Goal: Task Accomplishment & Management: Manage account settings

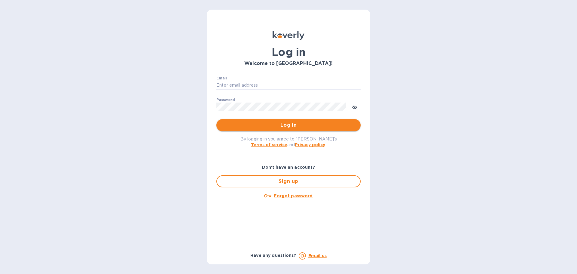
type input "[PERSON_NAME][EMAIL_ADDRESS][PERSON_NAME][DOMAIN_NAME]"
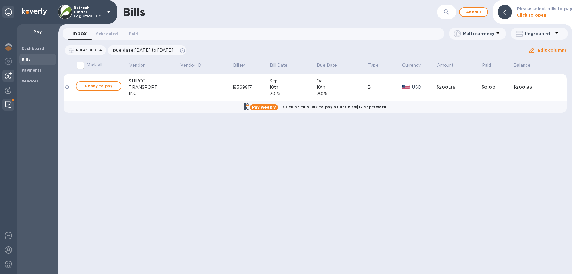
click at [9, 106] on img at bounding box center [8, 104] width 6 height 7
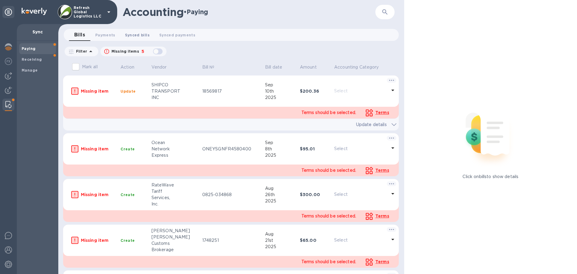
click at [133, 38] on span "Synced bills 0" at bounding box center [137, 35] width 25 height 6
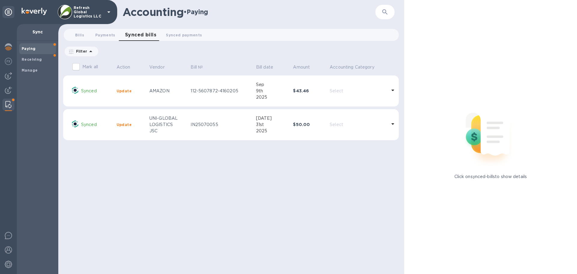
click at [91, 90] on p "Synced" at bounding box center [96, 91] width 31 height 6
click at [171, 90] on div "AMAZON" at bounding box center [167, 91] width 36 height 6
click at [36, 59] on b "Receiving" at bounding box center [32, 59] width 20 height 5
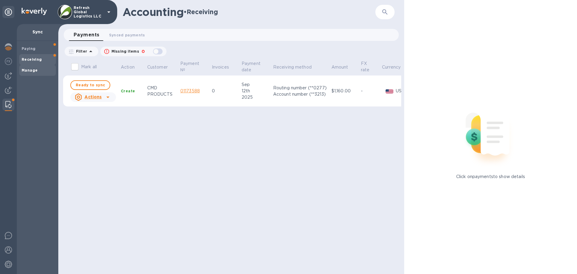
click at [31, 69] on b "Manage" at bounding box center [30, 70] width 16 height 5
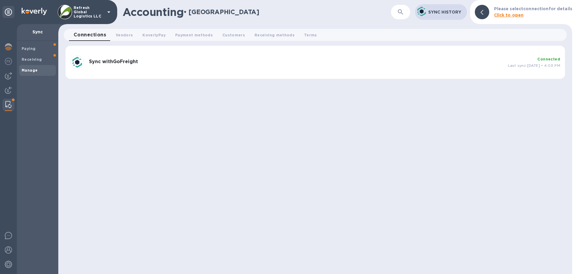
click at [141, 62] on h3 "Sync with GoFreight" at bounding box center [296, 62] width 414 height 6
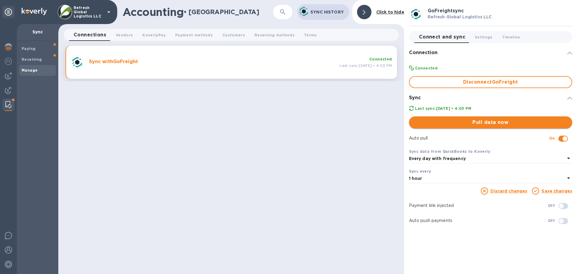
click at [493, 121] on span "Pull data now" at bounding box center [491, 122] width 154 height 7
click at [32, 49] on b "Paying" at bounding box center [29, 48] width 14 height 5
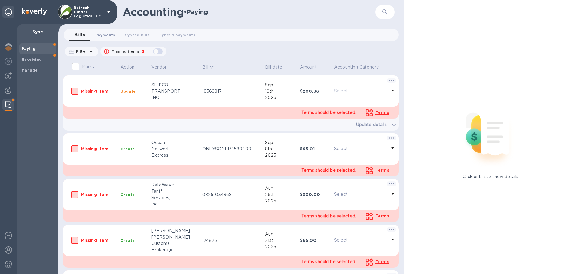
click at [107, 34] on span "Payments 0" at bounding box center [105, 35] width 20 height 6
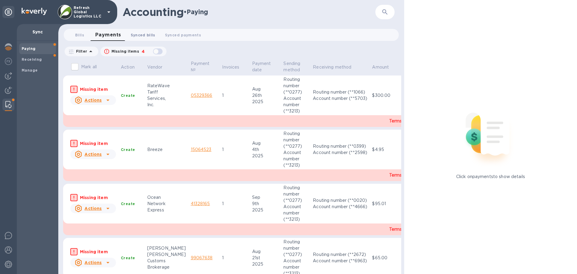
click at [142, 36] on span "Synced bills 0" at bounding box center [143, 35] width 25 height 6
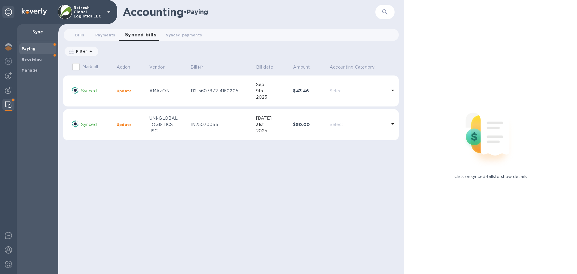
click at [157, 92] on div "AMAZON" at bounding box center [167, 91] width 36 height 6
click at [393, 90] on icon at bounding box center [392, 91] width 3 height 2
click at [322, 90] on p "$43.46" at bounding box center [309, 91] width 32 height 6
click at [200, 88] on p "112-5607872-4160205" at bounding box center [221, 91] width 60 height 6
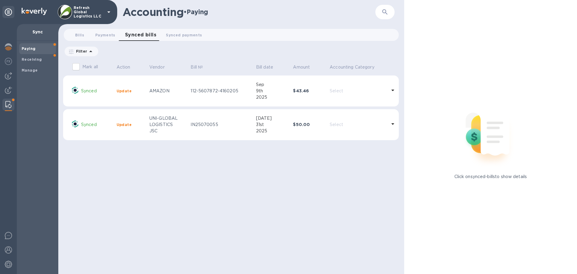
click at [106, 93] on p "Synced" at bounding box center [96, 91] width 31 height 6
click at [127, 91] on b "Update" at bounding box center [124, 91] width 15 height 5
click at [11, 86] on div at bounding box center [8, 90] width 12 height 13
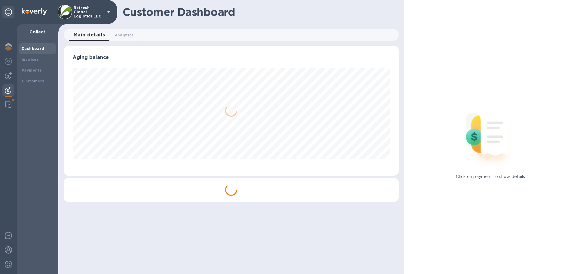
scroll to position [130, 335]
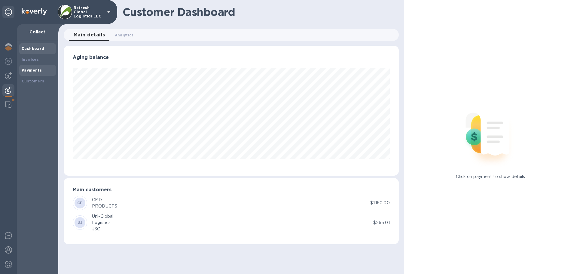
click at [29, 71] on b "Payments" at bounding box center [32, 70] width 20 height 5
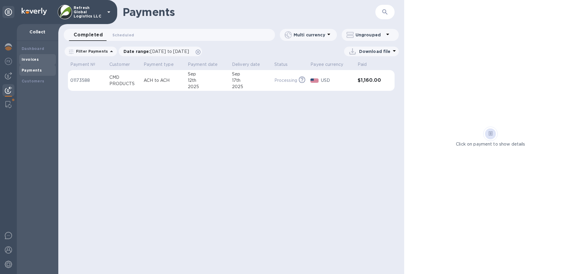
click at [37, 57] on b "Invoices" at bounding box center [30, 59] width 17 height 5
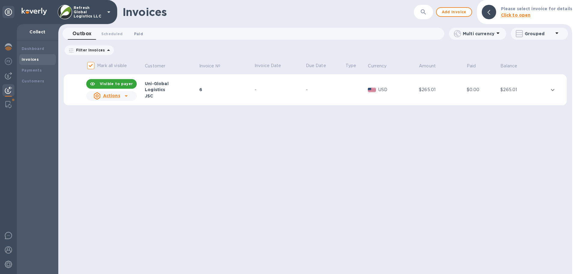
click at [142, 32] on span "Paid 0" at bounding box center [139, 34] width 12 height 6
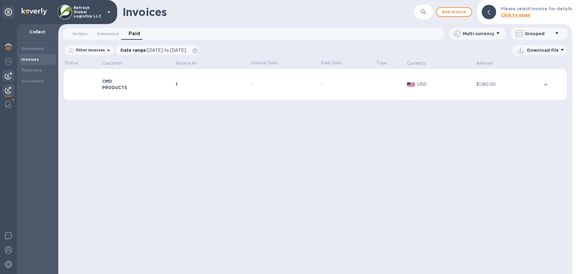
click at [8, 77] on img at bounding box center [8, 75] width 7 height 7
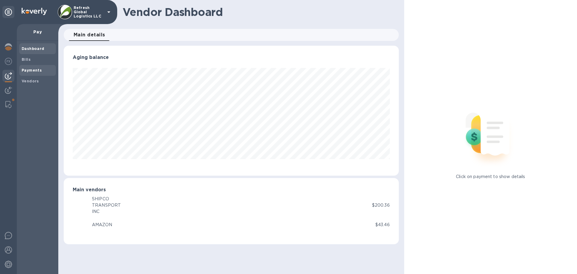
scroll to position [130, 335]
click at [29, 69] on b "Payments" at bounding box center [32, 70] width 20 height 5
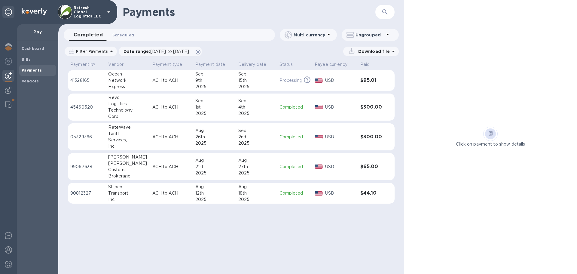
click at [118, 36] on span "Scheduled 0" at bounding box center [123, 35] width 22 height 6
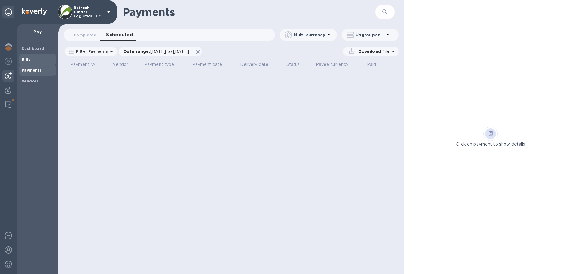
click at [32, 60] on span "Bills" at bounding box center [38, 60] width 32 height 6
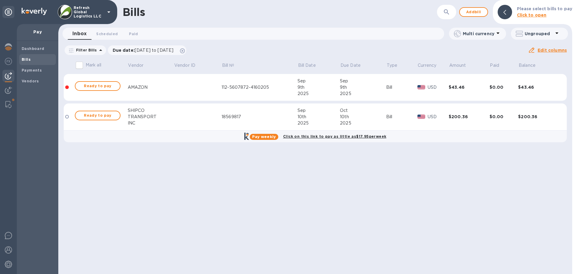
click at [298, 90] on div "2025" at bounding box center [319, 93] width 42 height 6
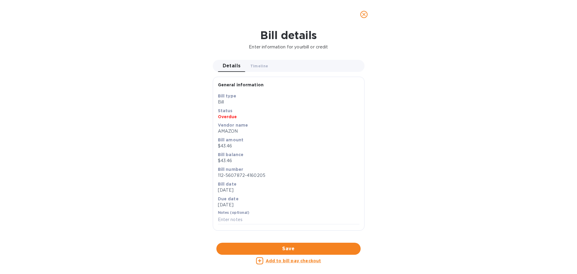
click at [364, 15] on icon "close" at bounding box center [364, 15] width 4 height 4
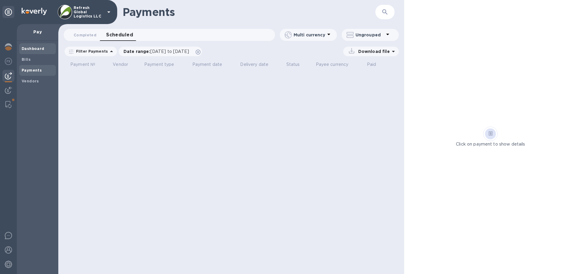
click at [30, 50] on b "Dashboard" at bounding box center [33, 48] width 23 height 5
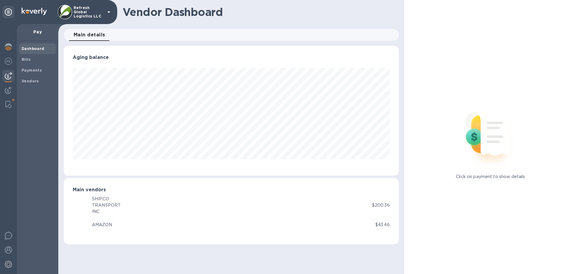
scroll to position [130, 335]
click at [27, 59] on b "Bills" at bounding box center [26, 59] width 9 height 5
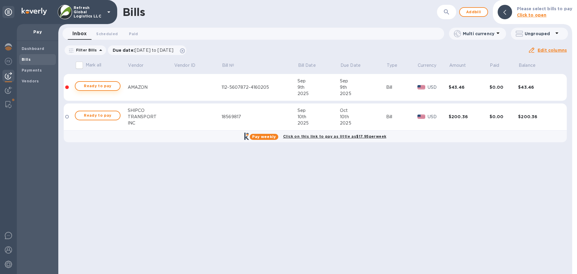
click at [104, 83] on span "Ready to pay" at bounding box center [97, 85] width 35 height 7
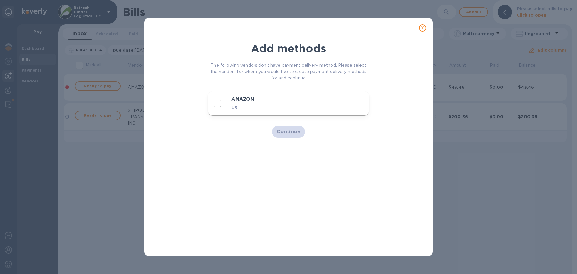
click at [422, 26] on icon "close" at bounding box center [423, 28] width 6 height 6
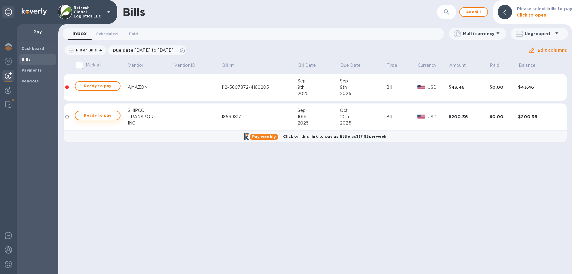
click at [93, 116] on span "Ready to pay" at bounding box center [97, 115] width 35 height 7
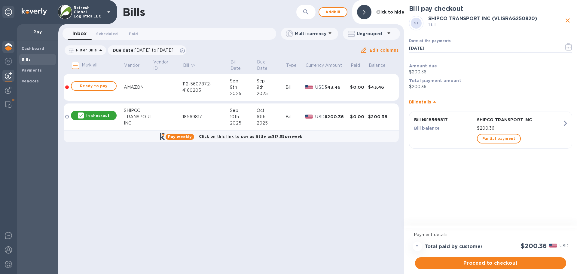
click at [11, 44] on img at bounding box center [8, 46] width 7 height 7
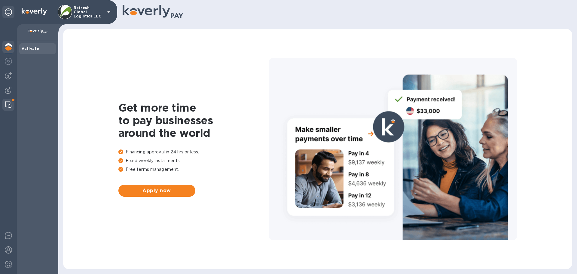
click at [8, 99] on div at bounding box center [8, 105] width 11 height 12
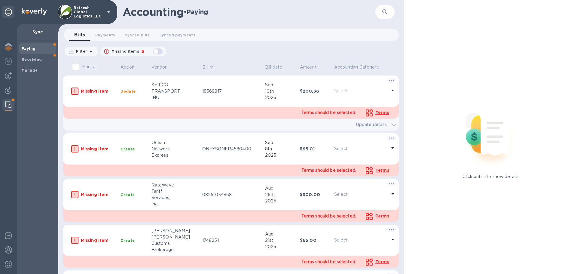
click at [87, 149] on p "Missing item" at bounding box center [98, 149] width 35 height 6
click at [381, 168] on span "Terms" at bounding box center [382, 170] width 14 height 5
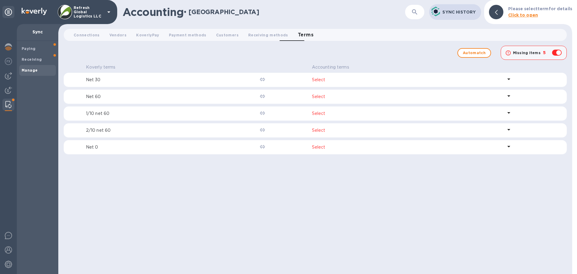
click at [318, 77] on p "Select" at bounding box center [407, 80] width 191 height 6
click at [32, 60] on b "Receiving" at bounding box center [32, 59] width 20 height 5
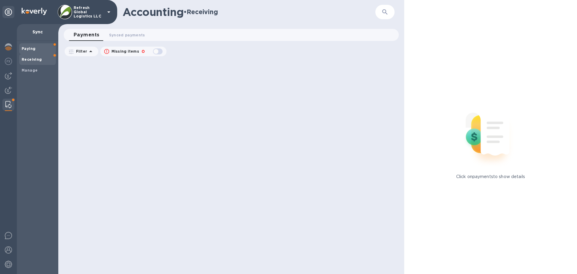
click at [33, 48] on b "Paying" at bounding box center [29, 48] width 14 height 5
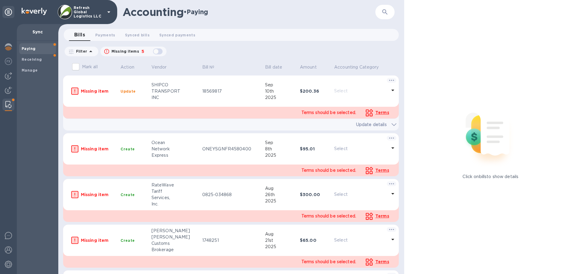
click at [36, 30] on p "Sync" at bounding box center [38, 32] width 32 height 6
click at [29, 65] on div "Manage" at bounding box center [37, 70] width 37 height 11
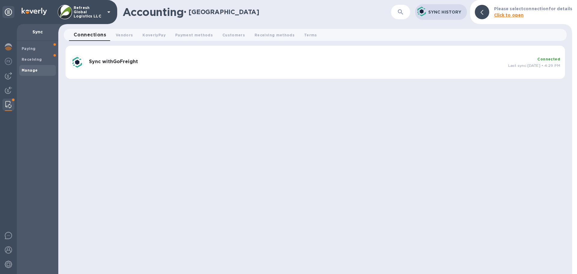
click at [131, 65] on div "Sync with GoFreight" at bounding box center [296, 63] width 419 height 12
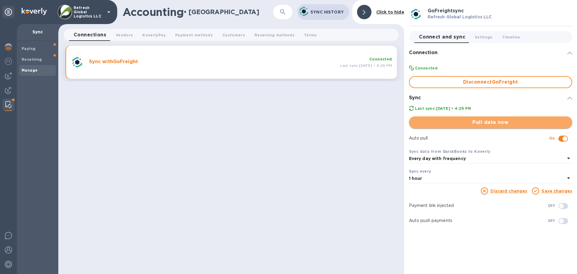
click at [485, 123] on span "Pull data now" at bounding box center [491, 122] width 154 height 7
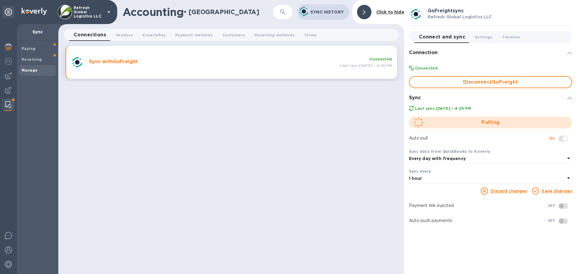
click at [566, 180] on icon at bounding box center [568, 177] width 7 height 7
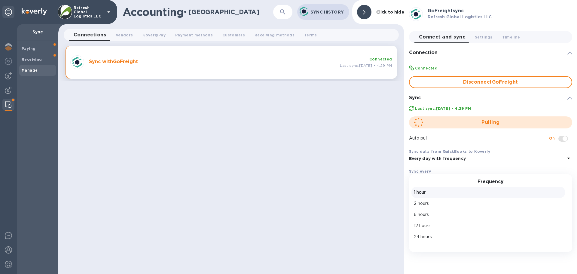
click at [319, 182] on div "Accounting • Manage ​ Sync History Click to hide Connections 0 Vendors 0 Koverl…" at bounding box center [231, 137] width 346 height 274
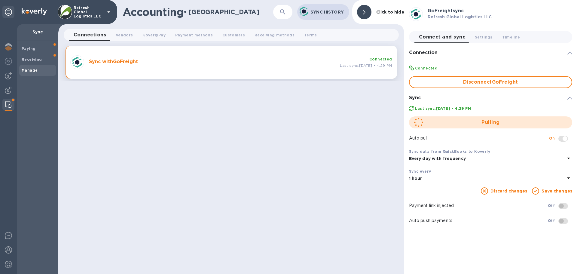
click at [433, 177] on div "1 hour" at bounding box center [487, 178] width 156 height 8
click at [368, 171] on div "Accounting • Manage ​ Sync History Click to hide Connections 0 Vendors 0 Koverl…" at bounding box center [231, 137] width 346 height 274
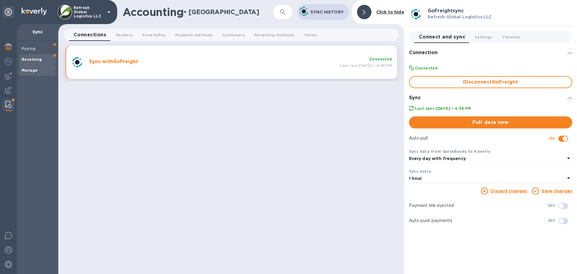
click at [33, 60] on b "Receiving" at bounding box center [32, 59] width 20 height 5
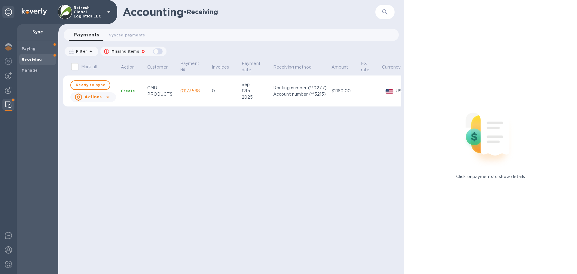
click at [189, 91] on link "01173588" at bounding box center [190, 90] width 20 height 5
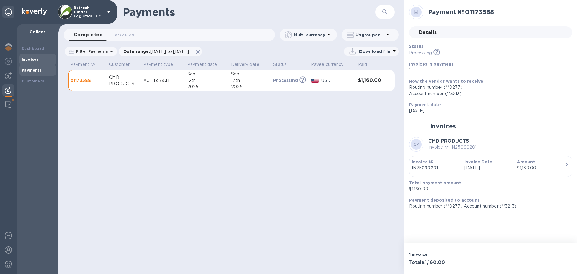
click at [32, 60] on b "Invoices" at bounding box center [30, 59] width 17 height 5
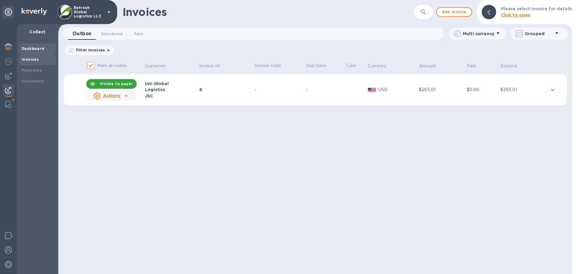
click at [30, 47] on b "Dashboard" at bounding box center [33, 48] width 23 height 5
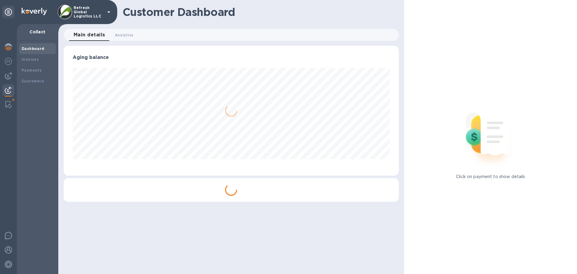
scroll to position [130, 335]
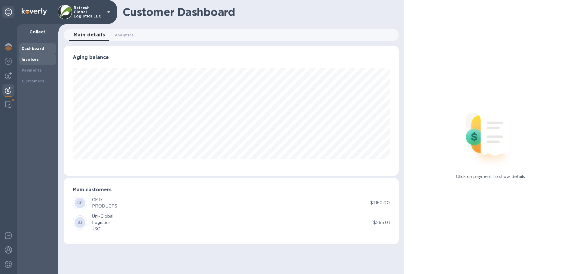
click at [31, 58] on b "Invoices" at bounding box center [30, 59] width 17 height 5
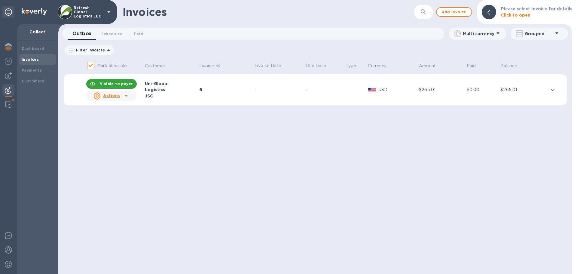
click at [226, 95] on td "6" at bounding box center [225, 89] width 55 height 31
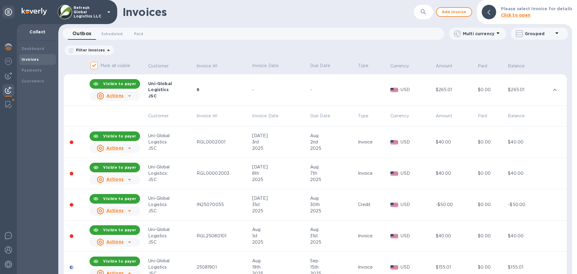
click at [126, 148] on icon at bounding box center [129, 148] width 7 height 7
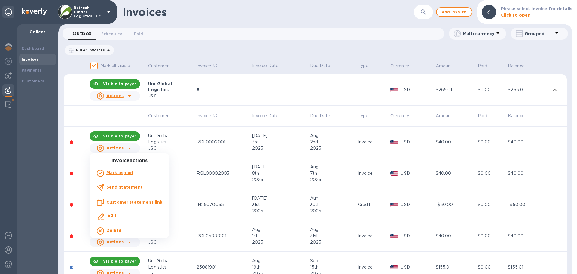
click at [125, 173] on b "Mark as paid" at bounding box center [119, 172] width 27 height 5
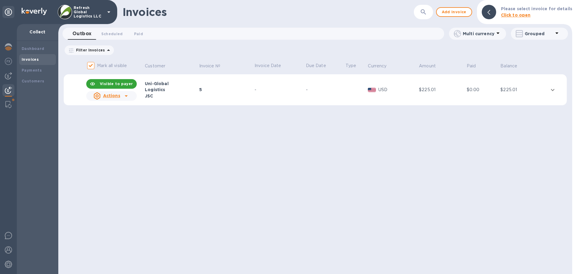
click at [128, 94] on icon at bounding box center [126, 95] width 7 height 7
click at [285, 94] on td "-" at bounding box center [279, 89] width 51 height 31
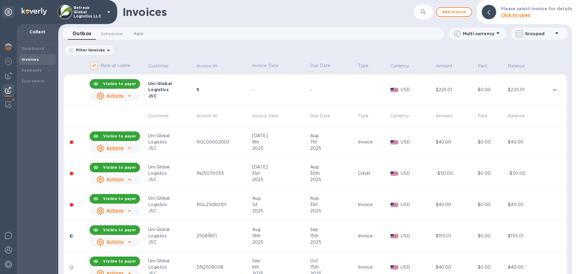
click at [140, 34] on span "Paid 0" at bounding box center [138, 34] width 9 height 6
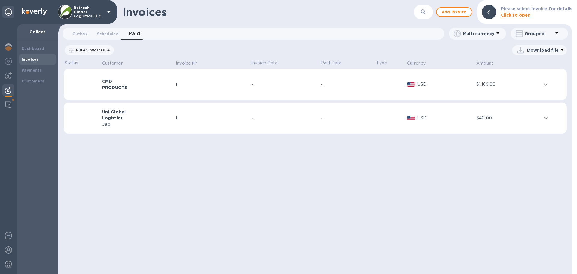
click at [467, 116] on p "USD" at bounding box center [446, 118] width 57 height 6
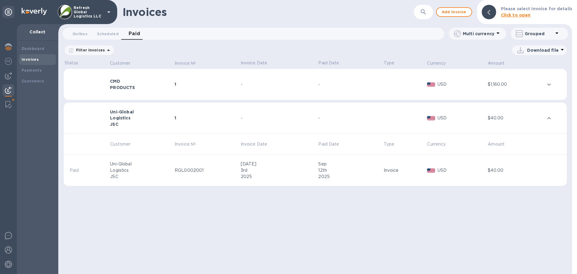
click at [123, 169] on div "Logistics" at bounding box center [141, 170] width 63 height 6
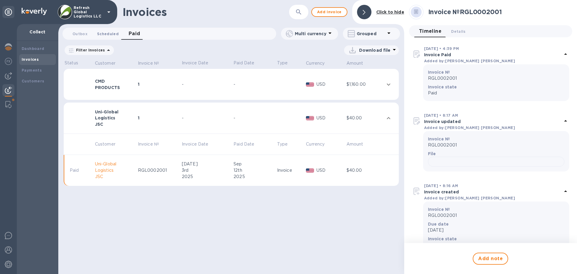
click at [111, 33] on span "Scheduled 0" at bounding box center [108, 34] width 22 height 6
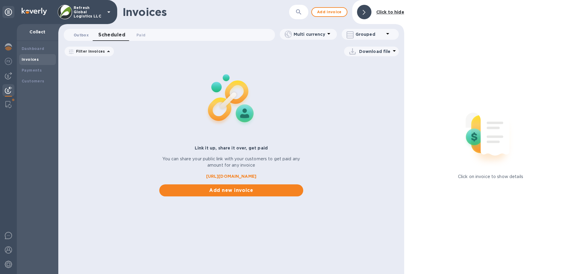
click at [78, 35] on div "Invoices ​ Add invoice Click to hide Outbox 0 Scheduled 0 Paid 0 Multi currency…" at bounding box center [317, 137] width 519 height 274
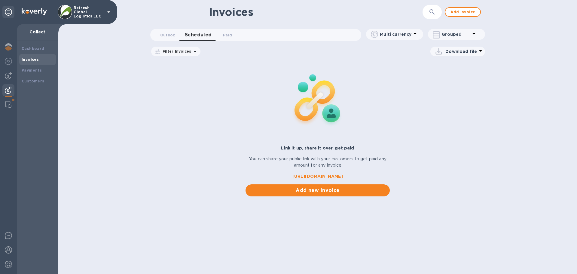
click at [32, 58] on b "Invoices" at bounding box center [30, 59] width 17 height 5
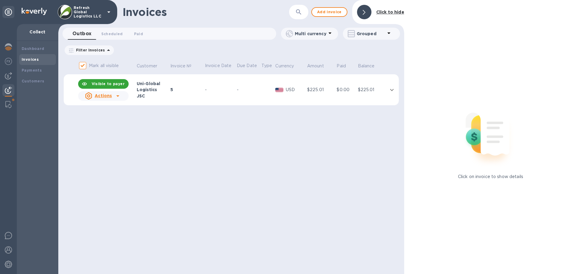
click at [98, 96] on u "Actions" at bounding box center [103, 95] width 17 height 5
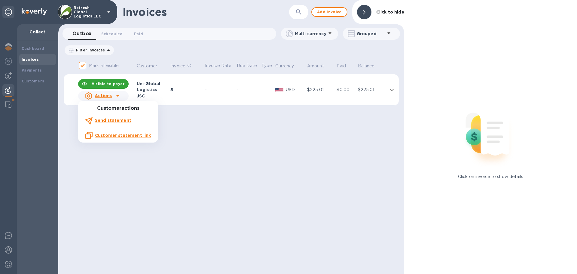
click at [234, 83] on div at bounding box center [288, 137] width 577 height 274
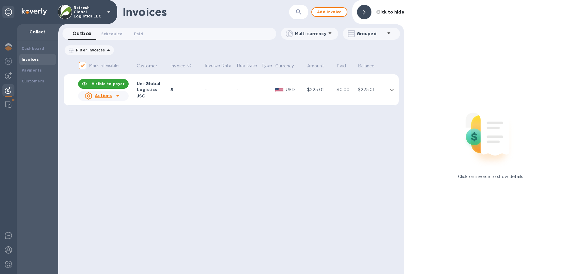
click at [339, 96] on td "$0.00" at bounding box center [346, 89] width 21 height 31
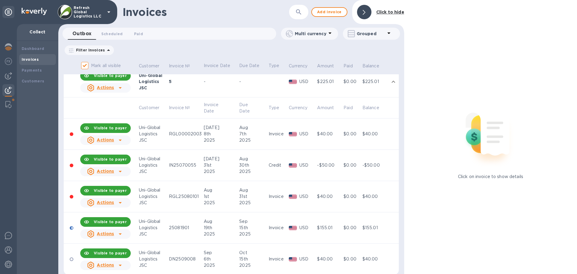
scroll to position [17, 0]
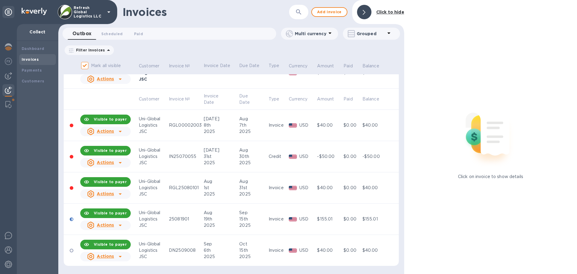
click at [117, 253] on icon at bounding box center [120, 256] width 7 height 7
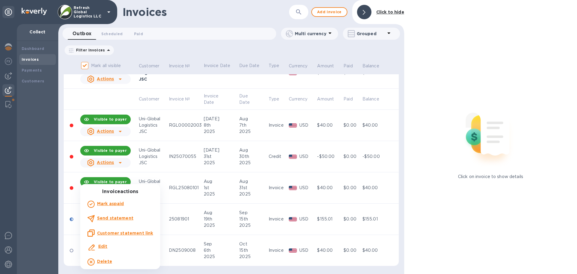
click at [443, 228] on div at bounding box center [288, 137] width 577 height 274
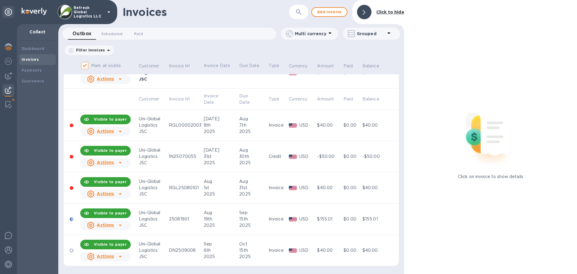
click at [84, 66] on input "Mark all visible" at bounding box center [84, 65] width 13 height 13
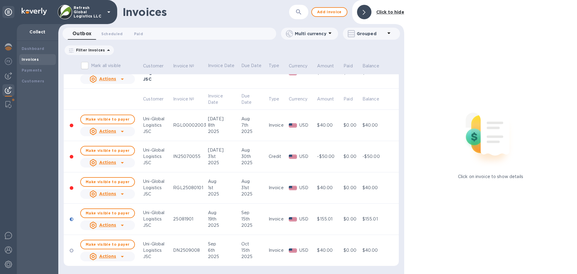
click at [84, 66] on input "Mark all visible" at bounding box center [84, 65] width 13 height 13
checkbox input "true"
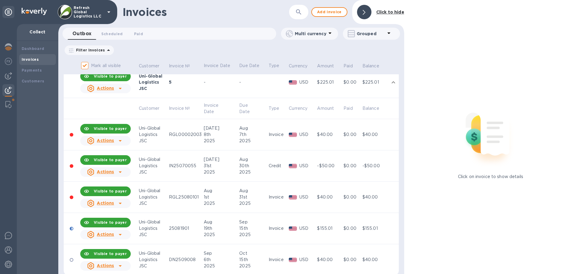
scroll to position [0, 0]
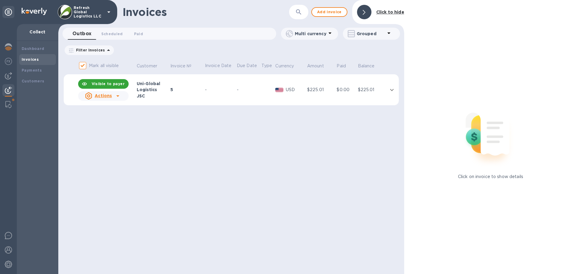
click at [211, 94] on td "-" at bounding box center [220, 89] width 32 height 31
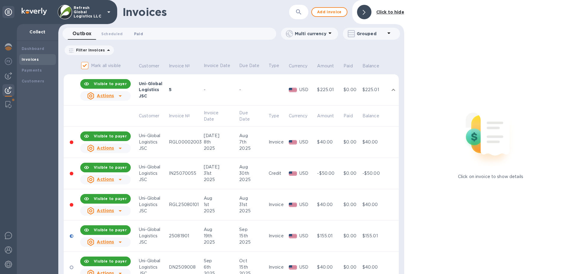
drag, startPoint x: 147, startPoint y: 34, endPoint x: 140, endPoint y: 31, distance: 7.1
click at [147, 34] on button "Paid 0" at bounding box center [139, 34] width 22 height 12
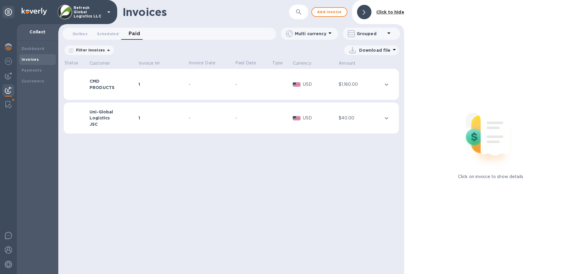
click at [189, 109] on td "-" at bounding box center [211, 117] width 47 height 31
